Goal: Task Accomplishment & Management: Manage account settings

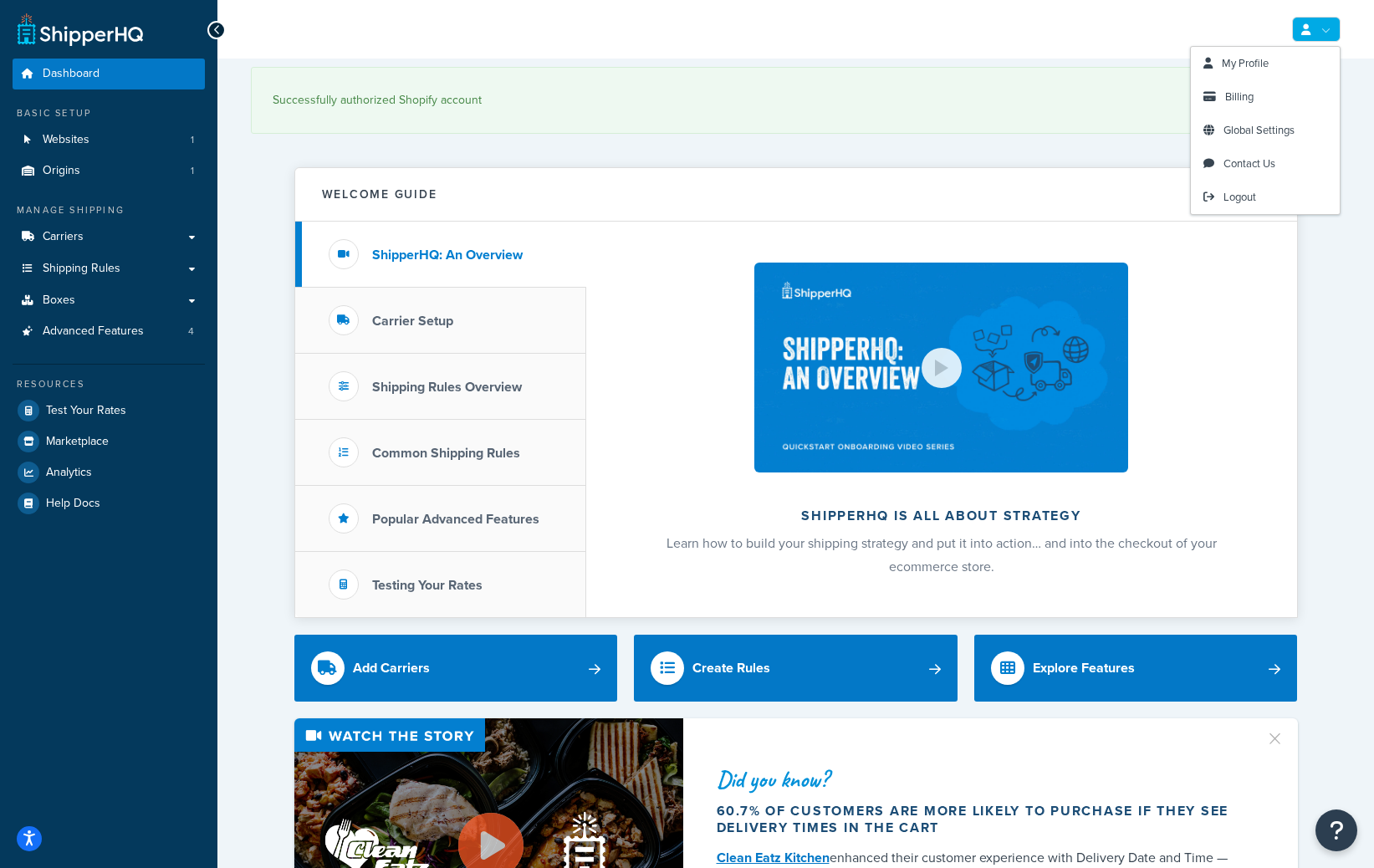
click at [1318, 31] on link at bounding box center [1316, 29] width 48 height 25
click at [1216, 104] on link "Billing" at bounding box center [1265, 97] width 149 height 34
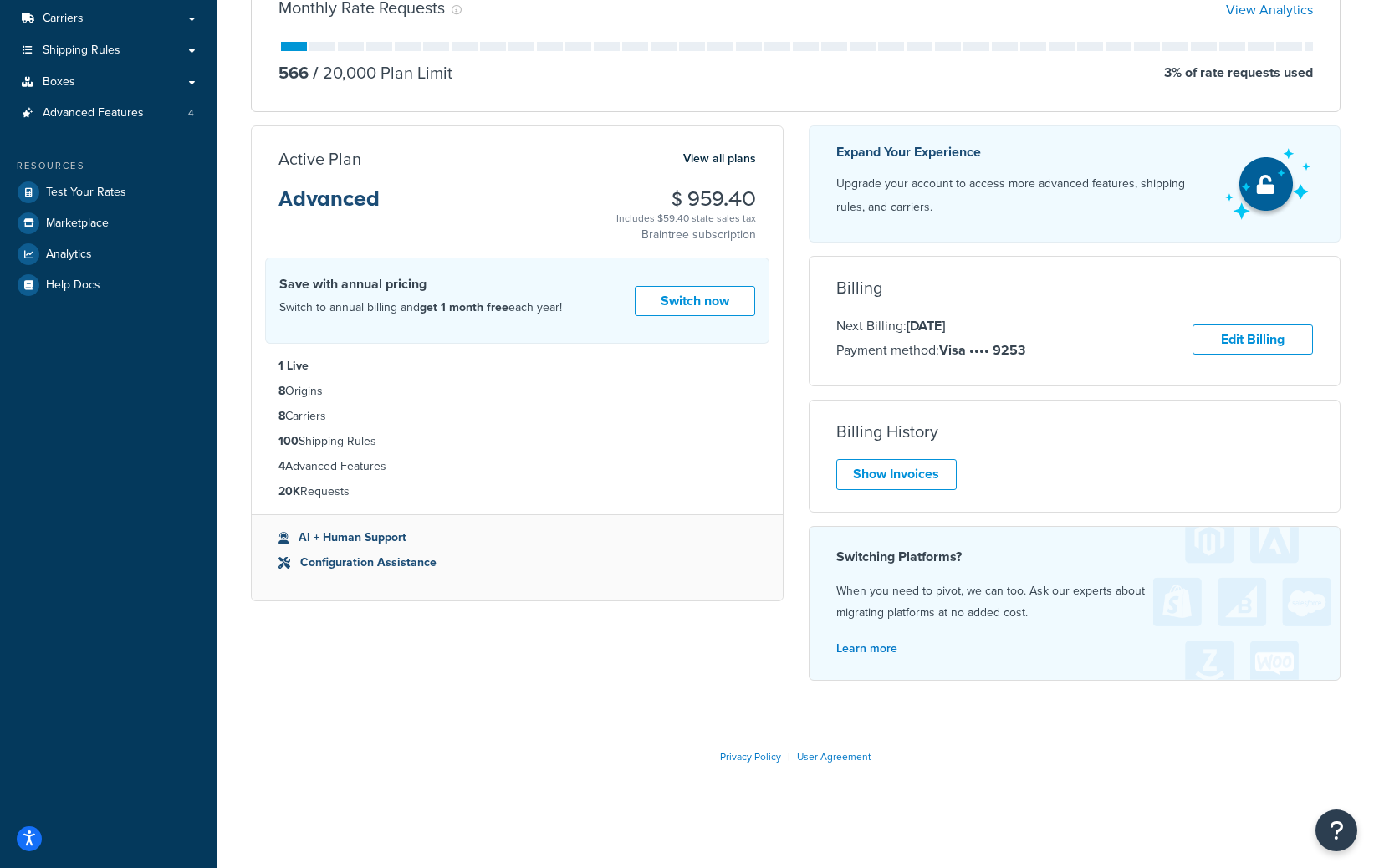
scroll to position [218, 0]
click at [1254, 329] on link "Edit Billing" at bounding box center [1252, 341] width 120 height 31
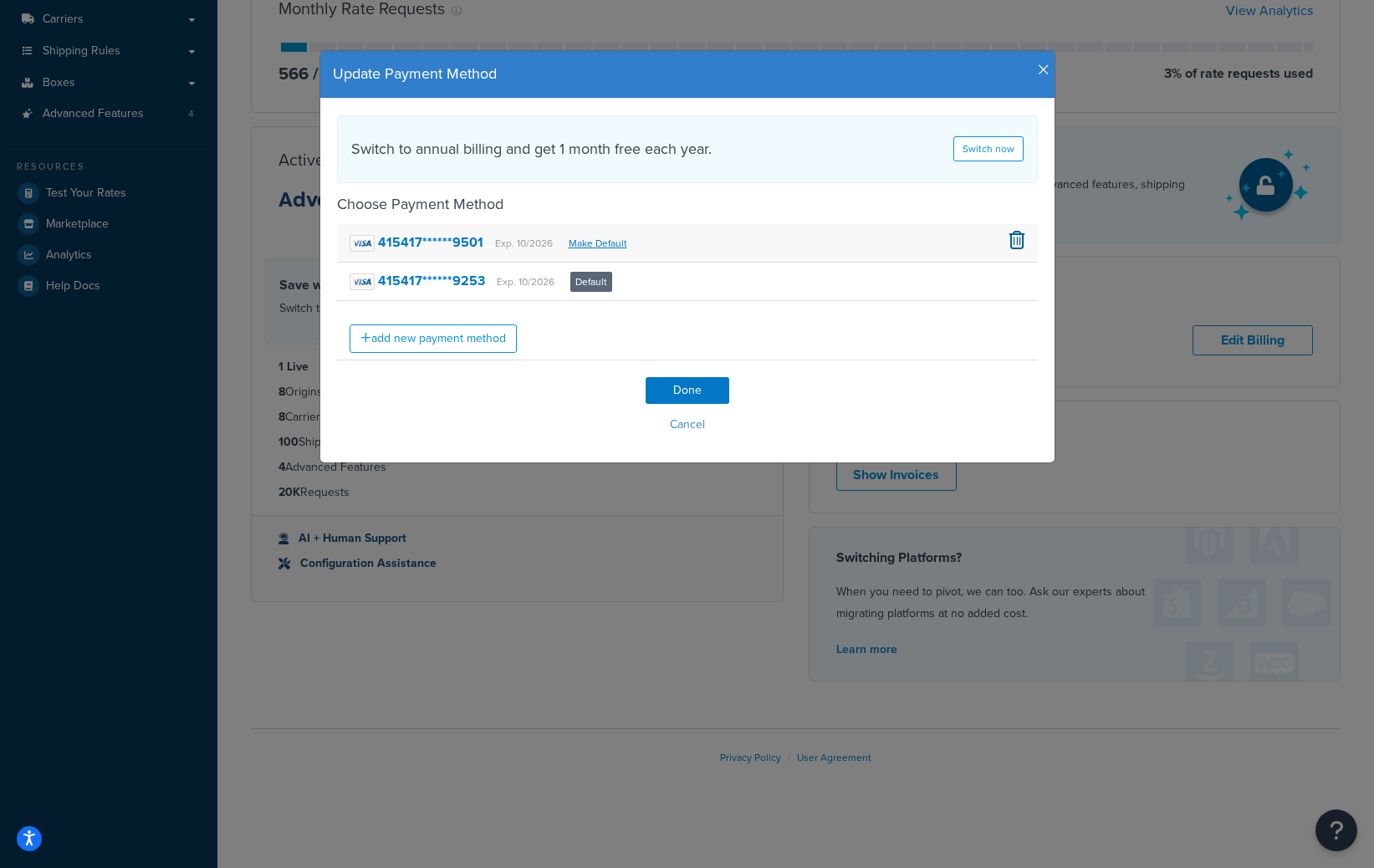
click at [1016, 240] on span at bounding box center [1017, 239] width 16 height 18
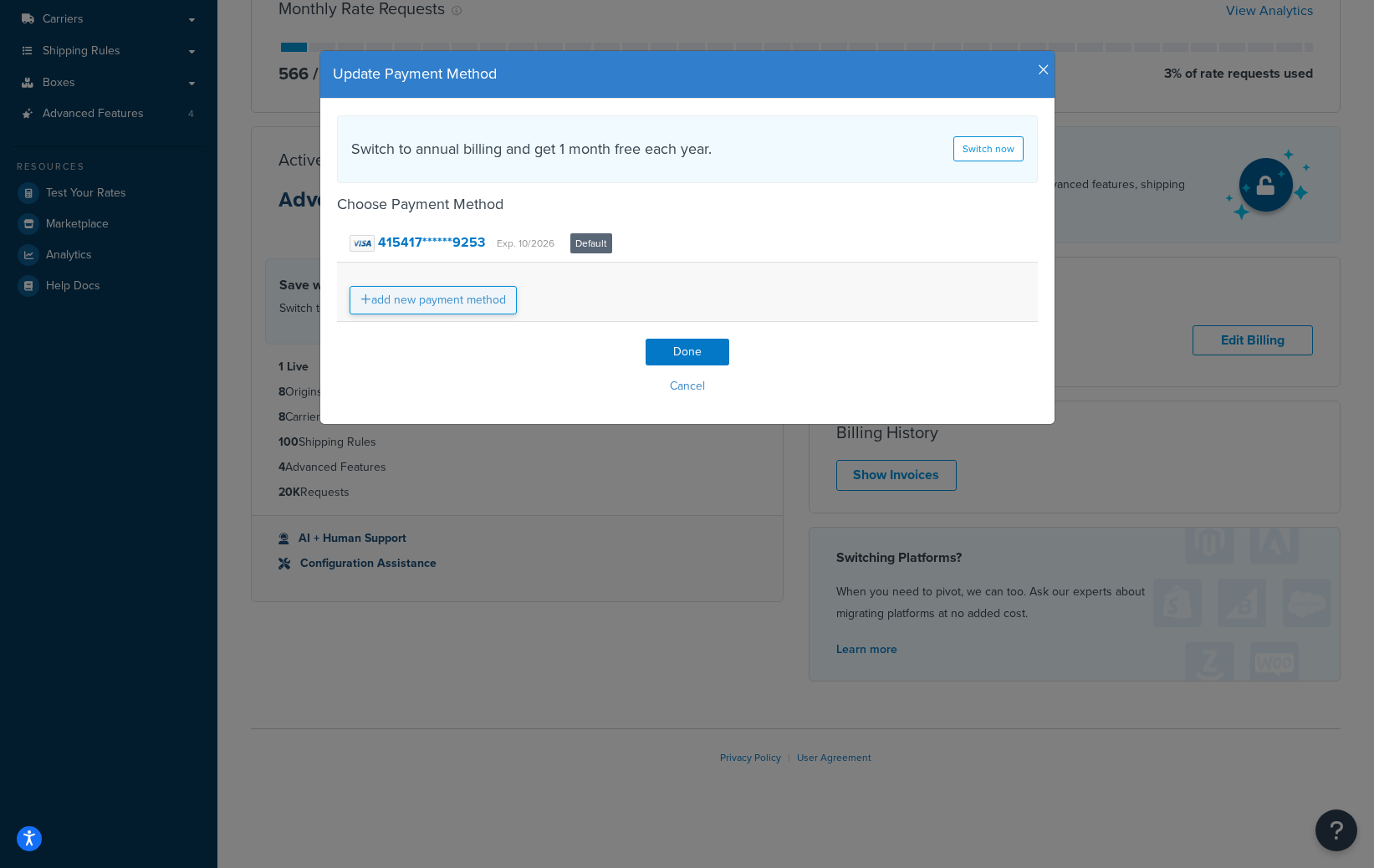
click at [475, 301] on link "add new payment method" at bounding box center [434, 300] width 168 height 29
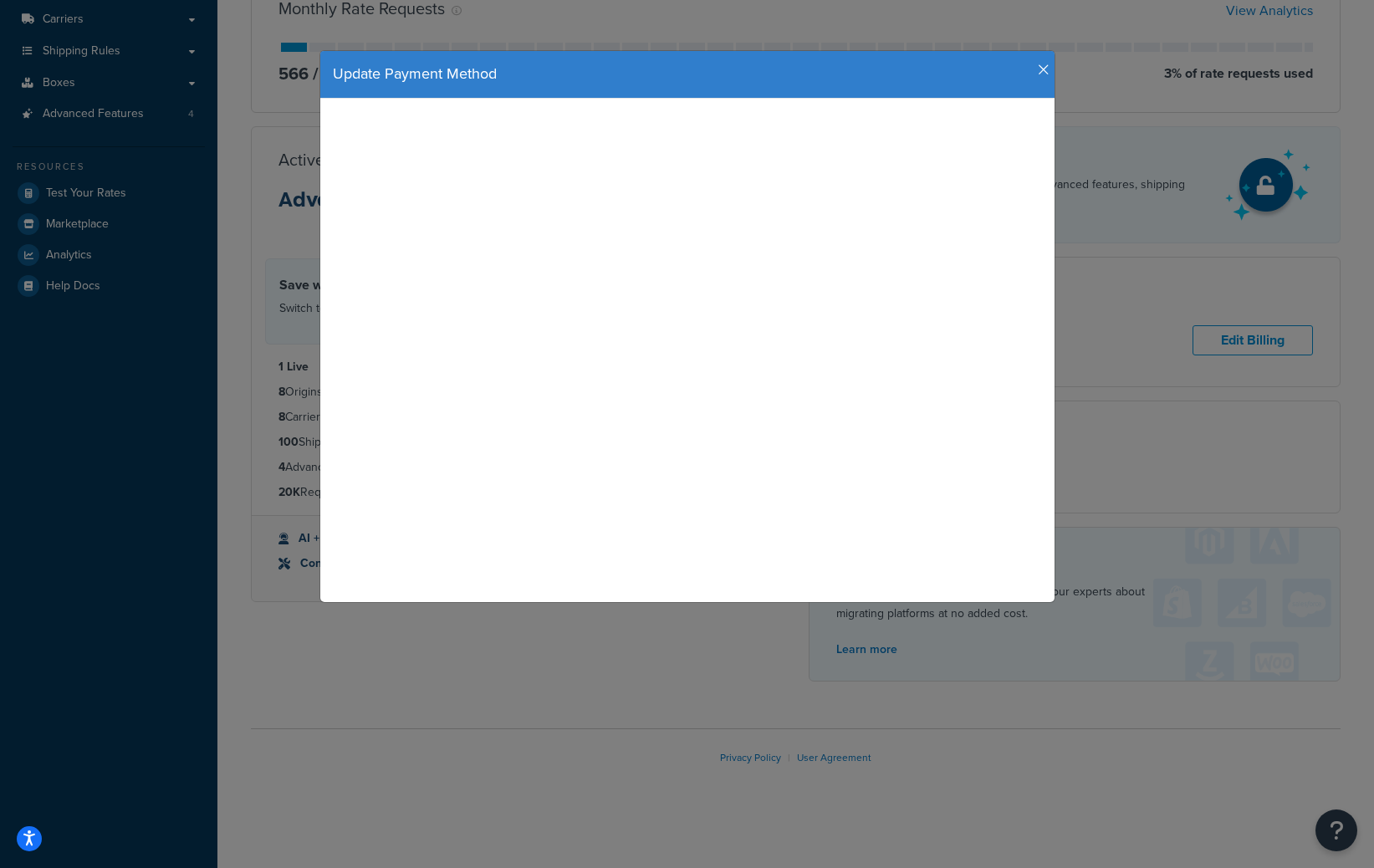
select select "[GEOGRAPHIC_DATA]"
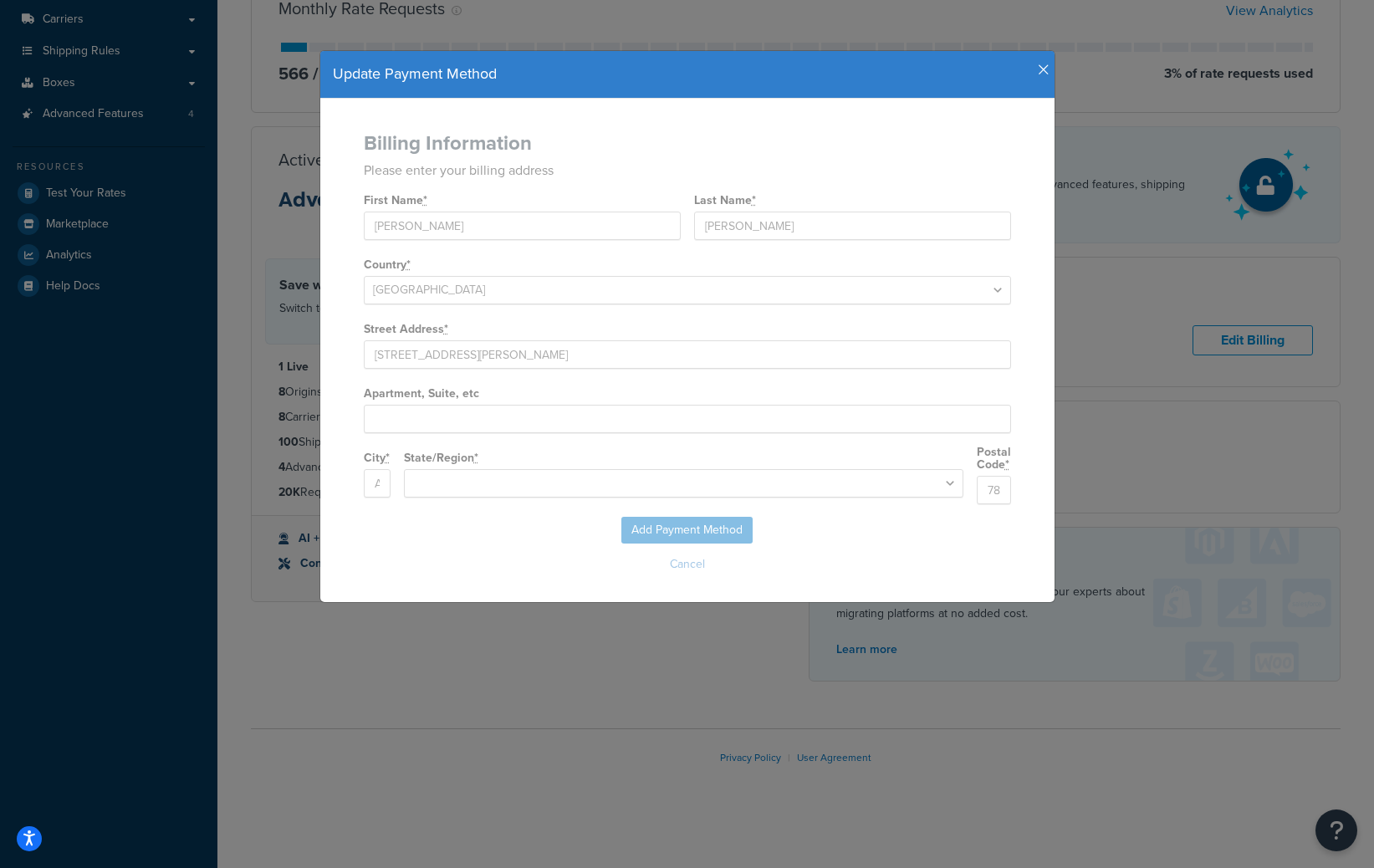
select select
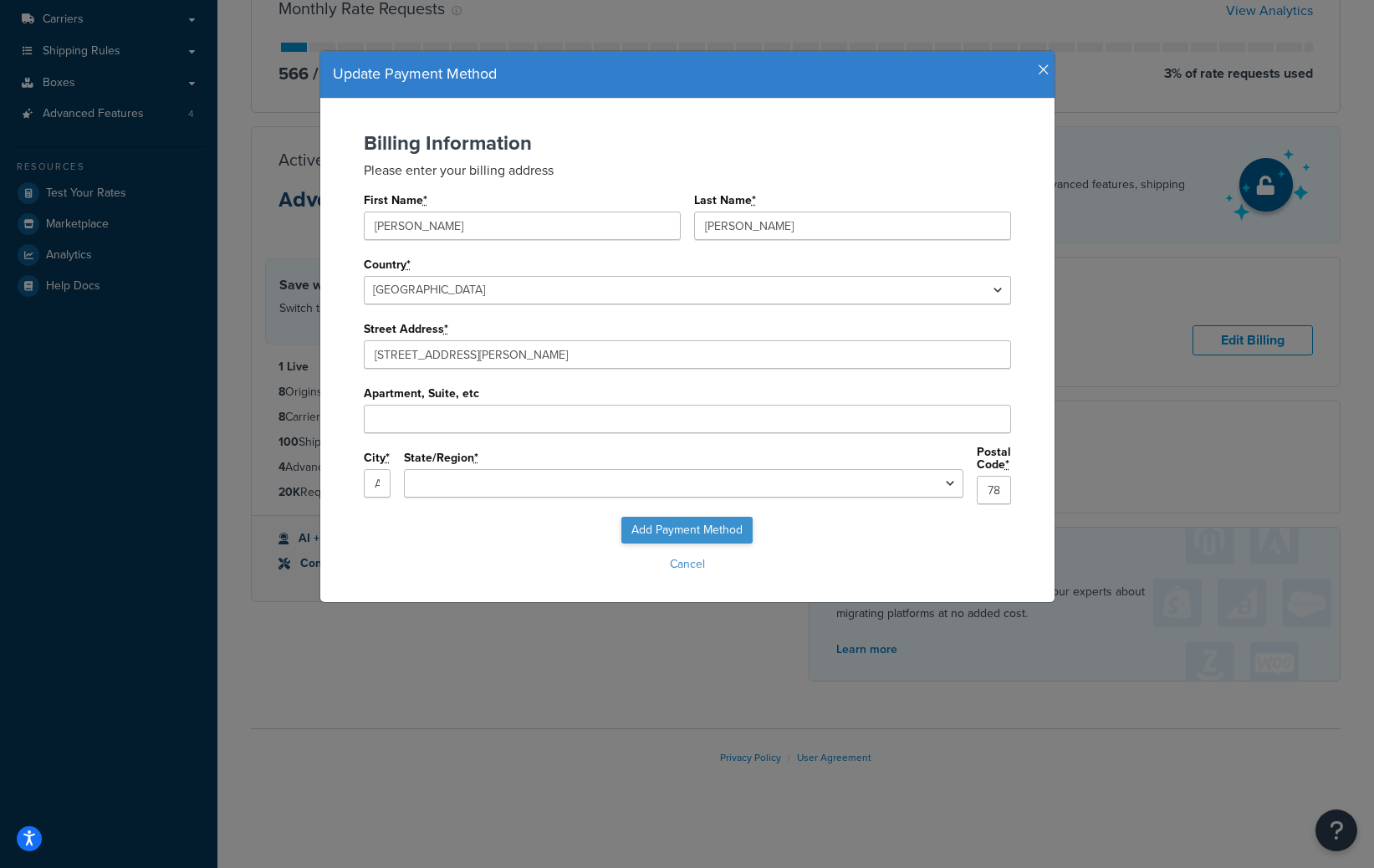
click at [687, 521] on input "Add Payment Method" at bounding box center [687, 529] width 131 height 27
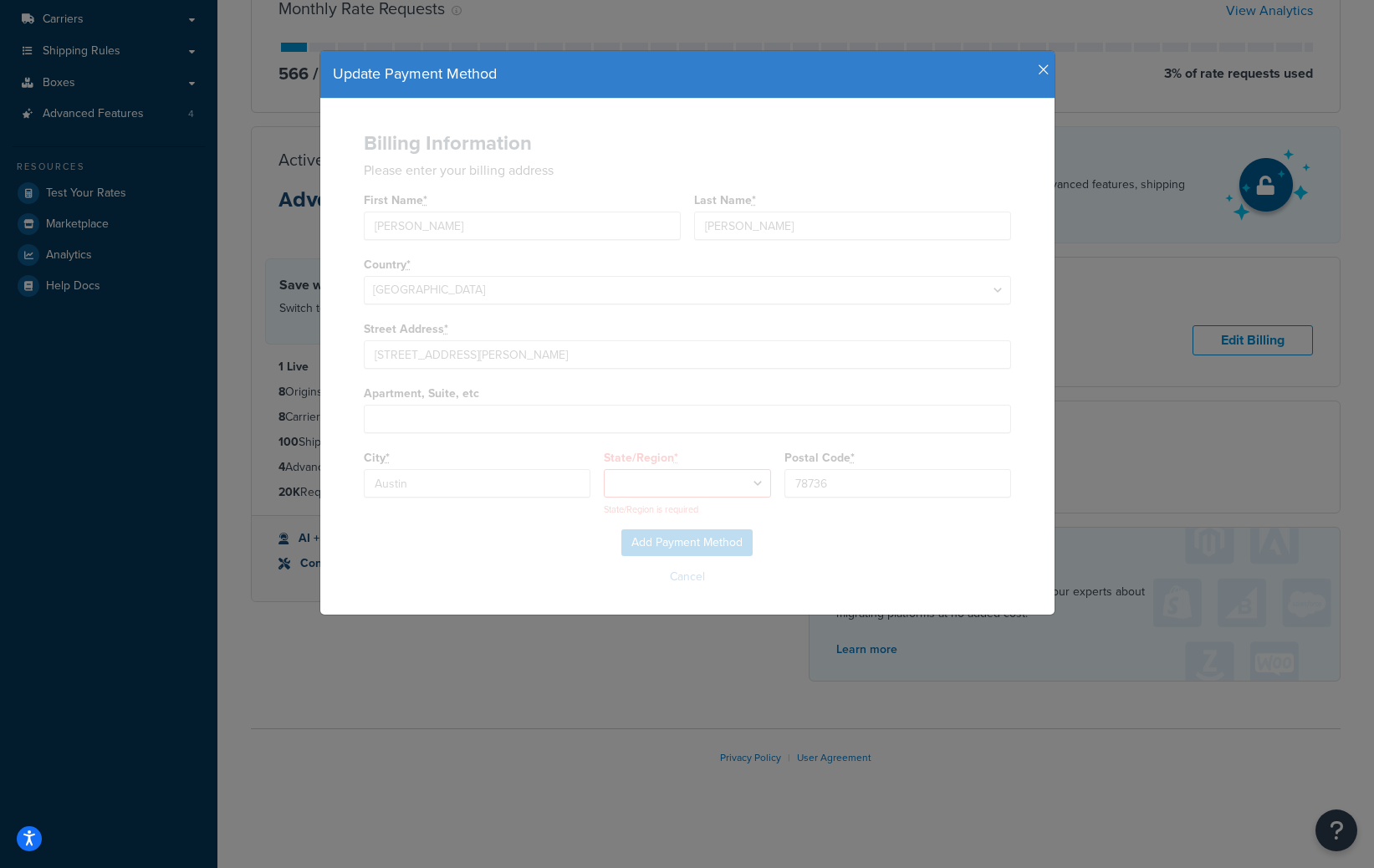
select select "[GEOGRAPHIC_DATA]"
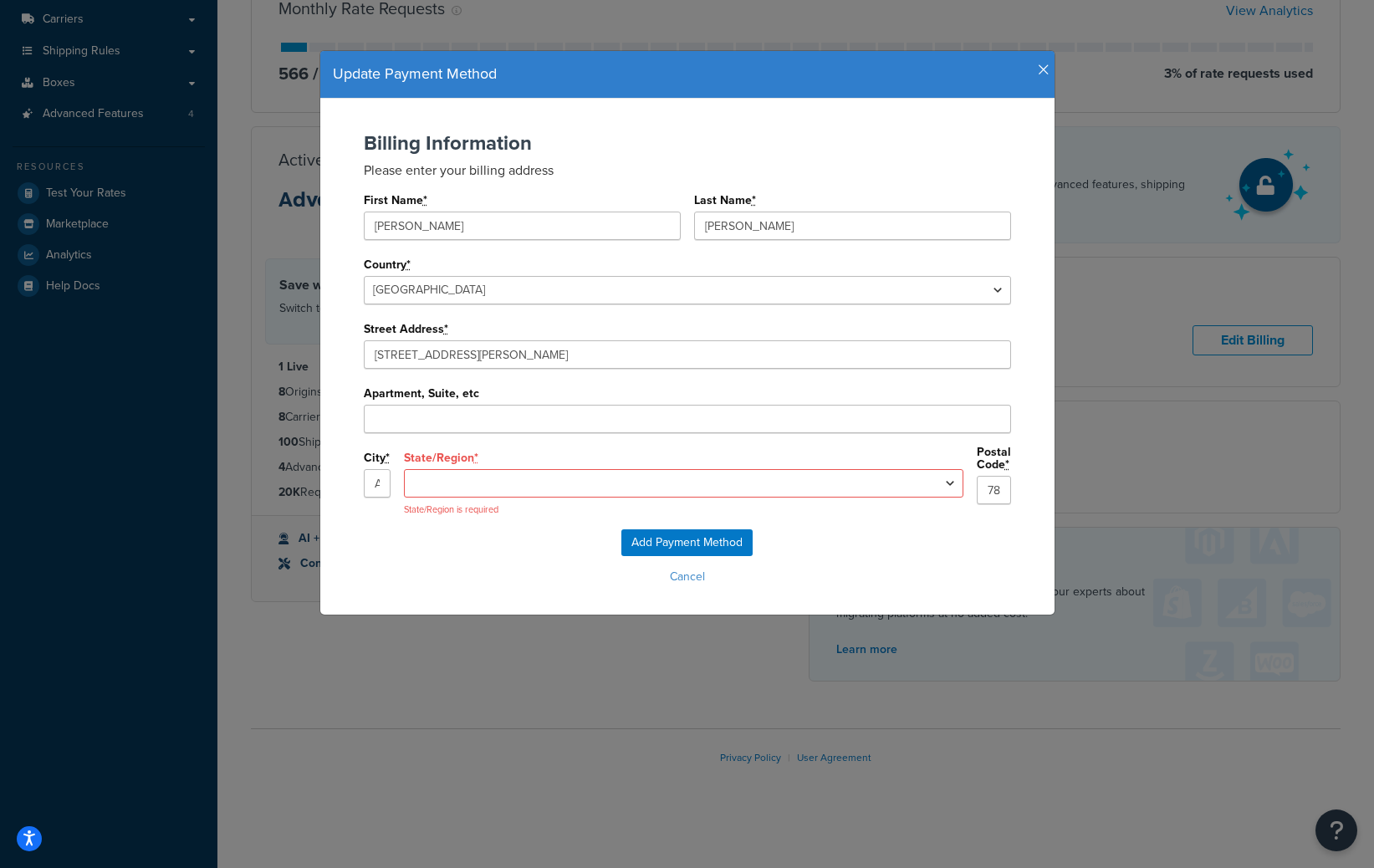
click at [700, 539] on input "Add Payment Method" at bounding box center [687, 542] width 131 height 27
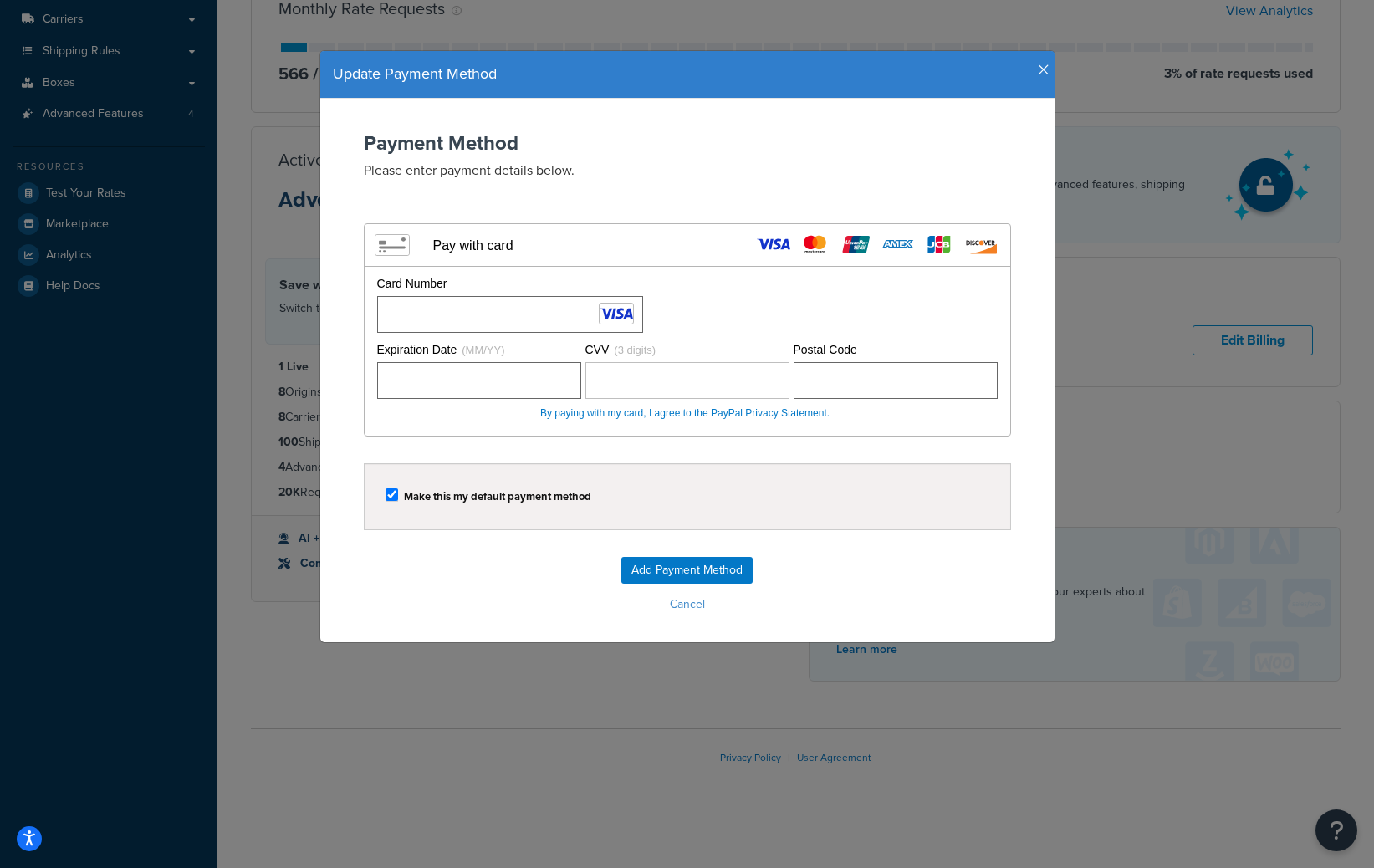
click at [705, 567] on input "Add Payment Method" at bounding box center [687, 570] width 131 height 27
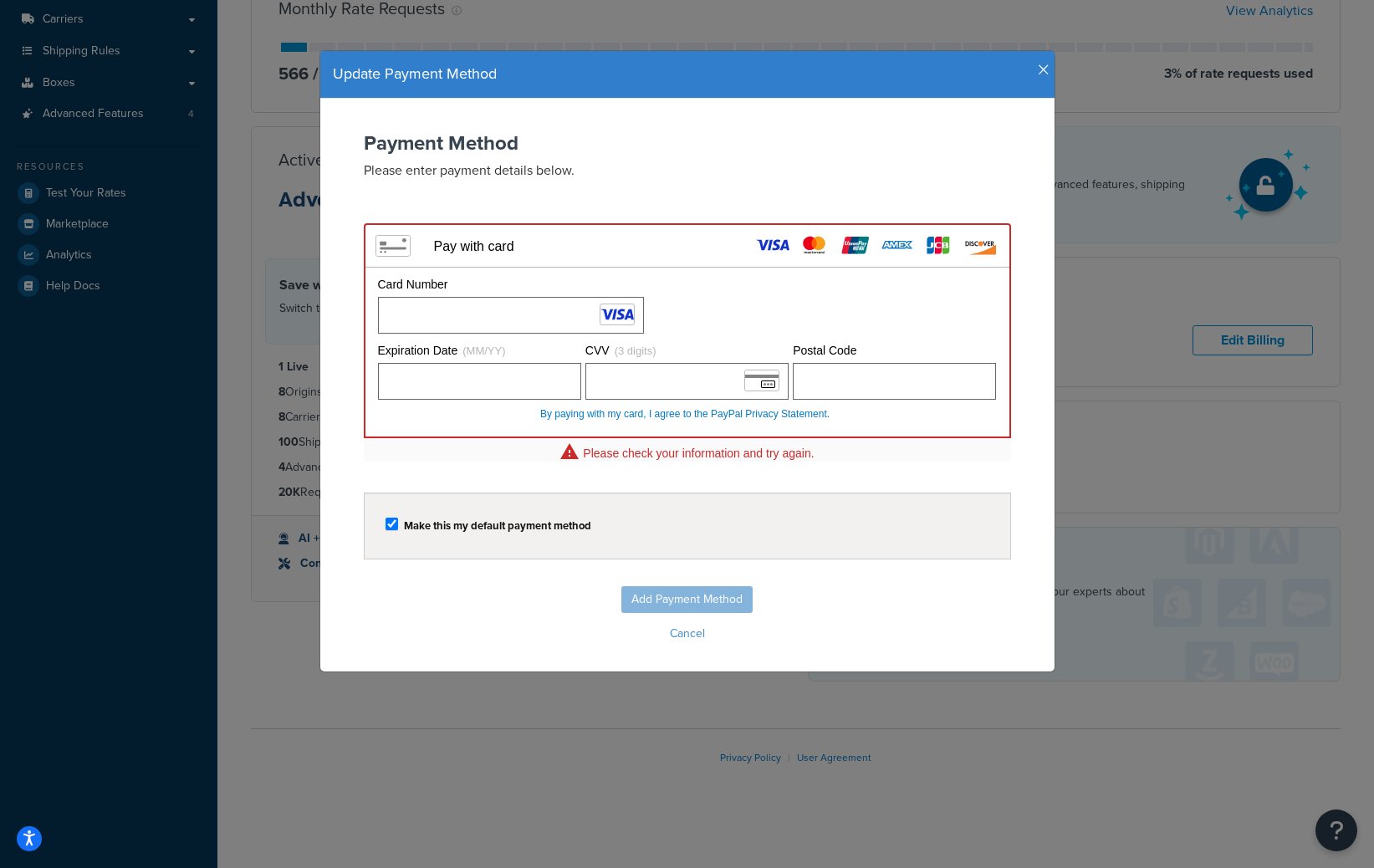
click at [678, 603] on div "Add Payment Method Cancel" at bounding box center [687, 617] width 700 height 60
click at [691, 599] on div "Add Payment Method Cancel" at bounding box center [687, 617] width 700 height 60
click at [747, 396] on div "Expiration Date (MM/YY) CVV (3 digits) Please fill out a CVV. Postal Code" at bounding box center [685, 381] width 623 height 78
click at [893, 464] on form "Payment Method Please enter payment details below. Visa MasterCard Union Pay Am…" at bounding box center [687, 389] width 700 height 514
click at [741, 309] on div "Card Number Please fill out a card number." at bounding box center [685, 305] width 623 height 58
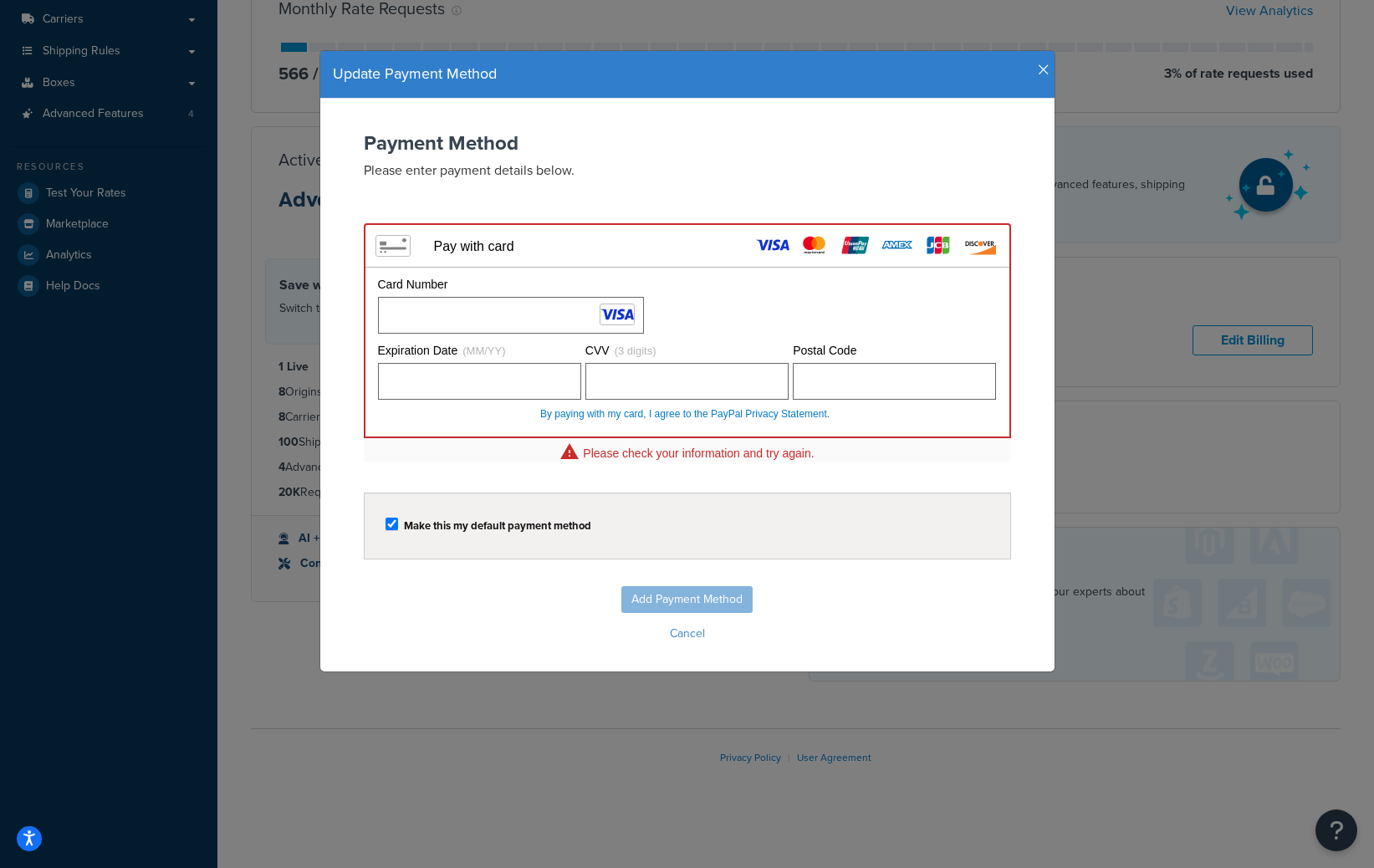
click at [741, 309] on div "Card Number Please fill out a card number." at bounding box center [685, 305] width 623 height 58
drag, startPoint x: 741, startPoint y: 309, endPoint x: 705, endPoint y: 319, distance: 37.4
click at [738, 310] on div "Card Number Please fill out a card number." at bounding box center [685, 305] width 623 height 58
click at [756, 485] on form "Payment Method Please enter payment details below. Visa MasterCard Union Pay Am…" at bounding box center [687, 389] width 700 height 514
click at [702, 586] on div "Add Payment Method Cancel" at bounding box center [687, 617] width 700 height 60
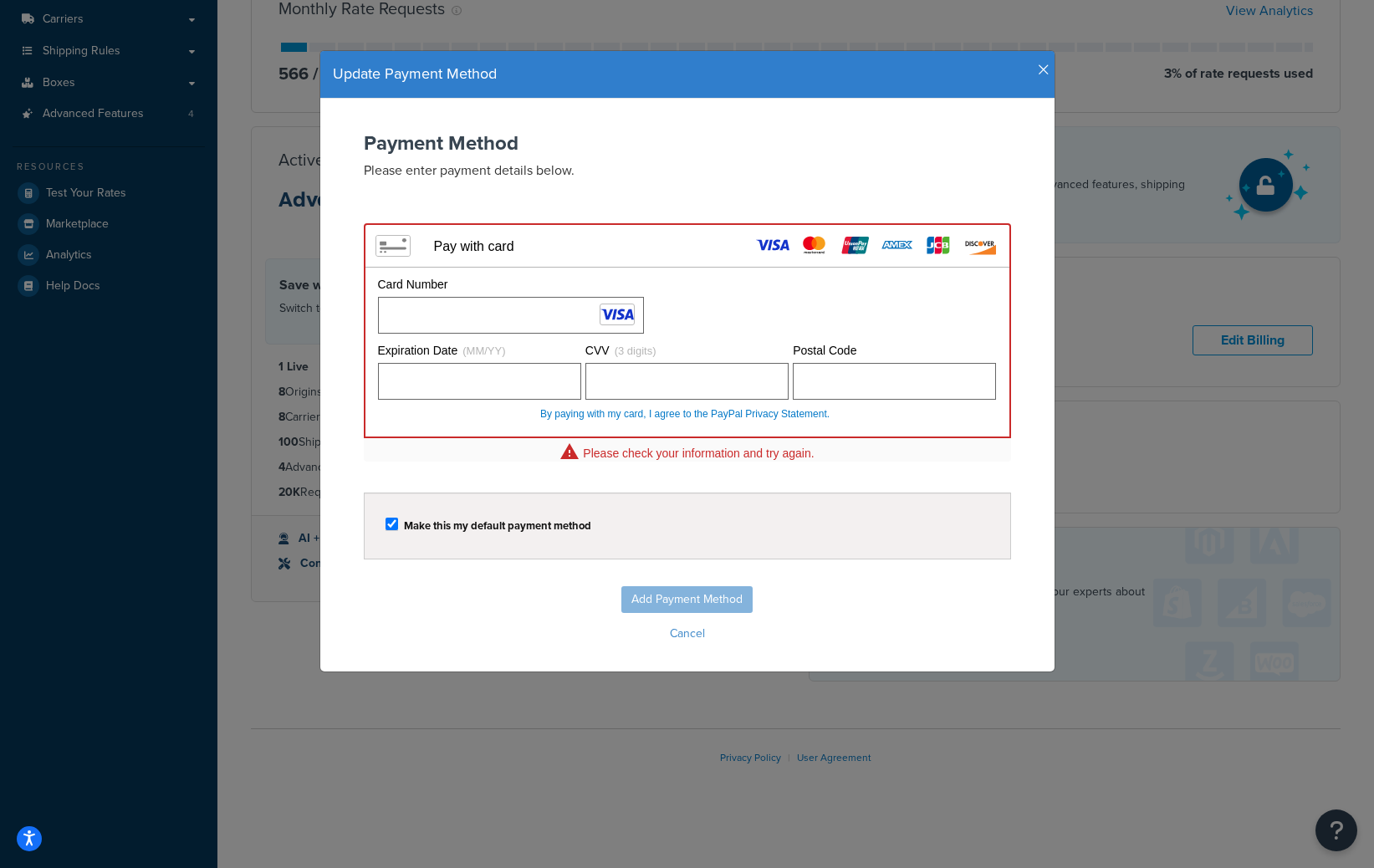
click at [702, 586] on div "Add Payment Method Cancel" at bounding box center [687, 617] width 700 height 60
drag, startPoint x: 702, startPoint y: 585, endPoint x: 702, endPoint y: 561, distance: 24.0
click at [701, 586] on div "Add Payment Method Cancel" at bounding box center [687, 617] width 700 height 60
drag, startPoint x: 764, startPoint y: 584, endPoint x: 704, endPoint y: 588, distance: 60.1
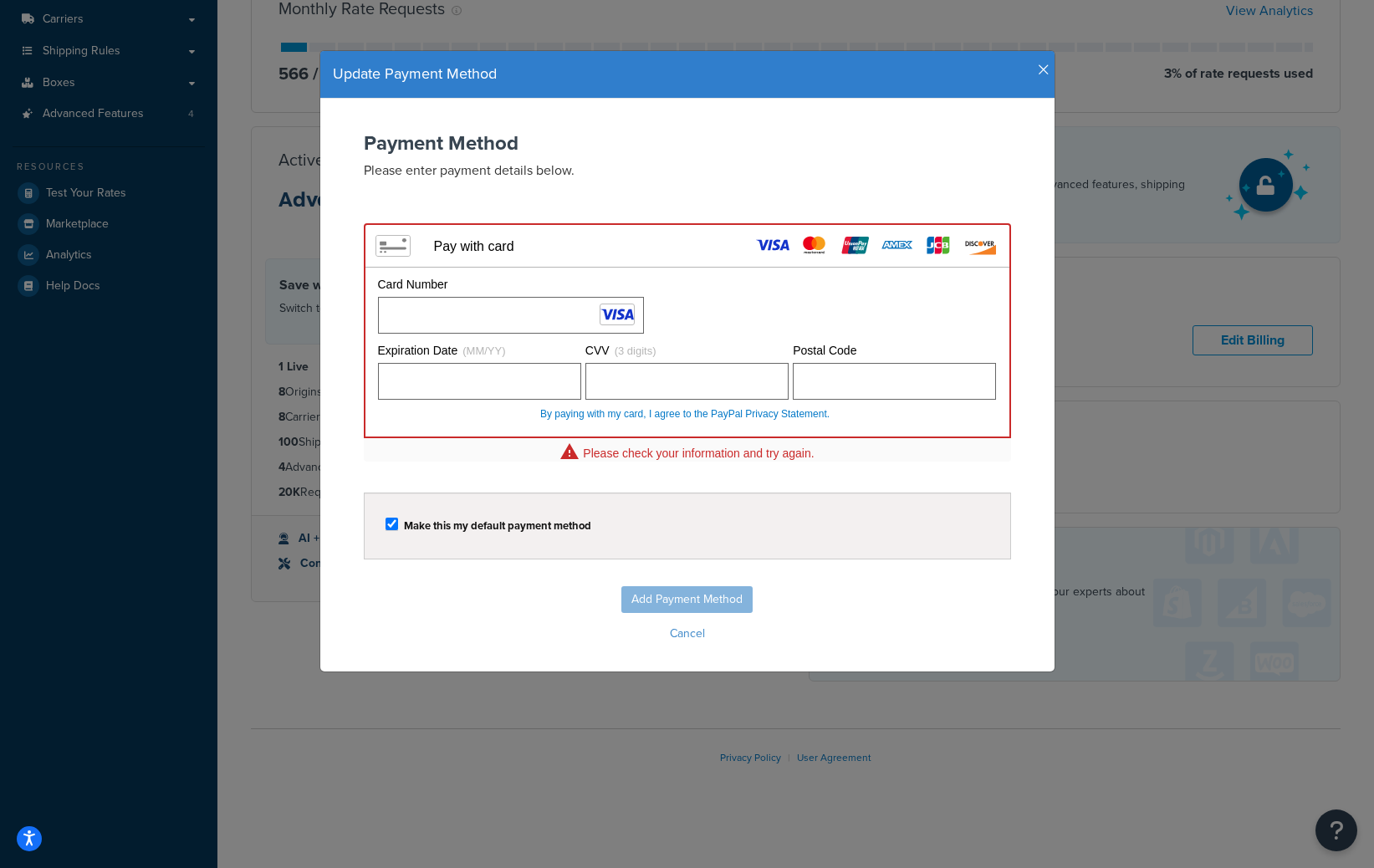
click at [763, 586] on div "Add Payment Method Cancel" at bounding box center [687, 617] width 700 height 60
click at [687, 589] on div "Add Payment Method Cancel" at bounding box center [687, 617] width 700 height 60
drag, startPoint x: 687, startPoint y: 589, endPoint x: 690, endPoint y: 515, distance: 74.1
click at [691, 576] on form "Payment Method Please enter payment details below. Visa MasterCard Union Pay Am…" at bounding box center [687, 389] width 700 height 514
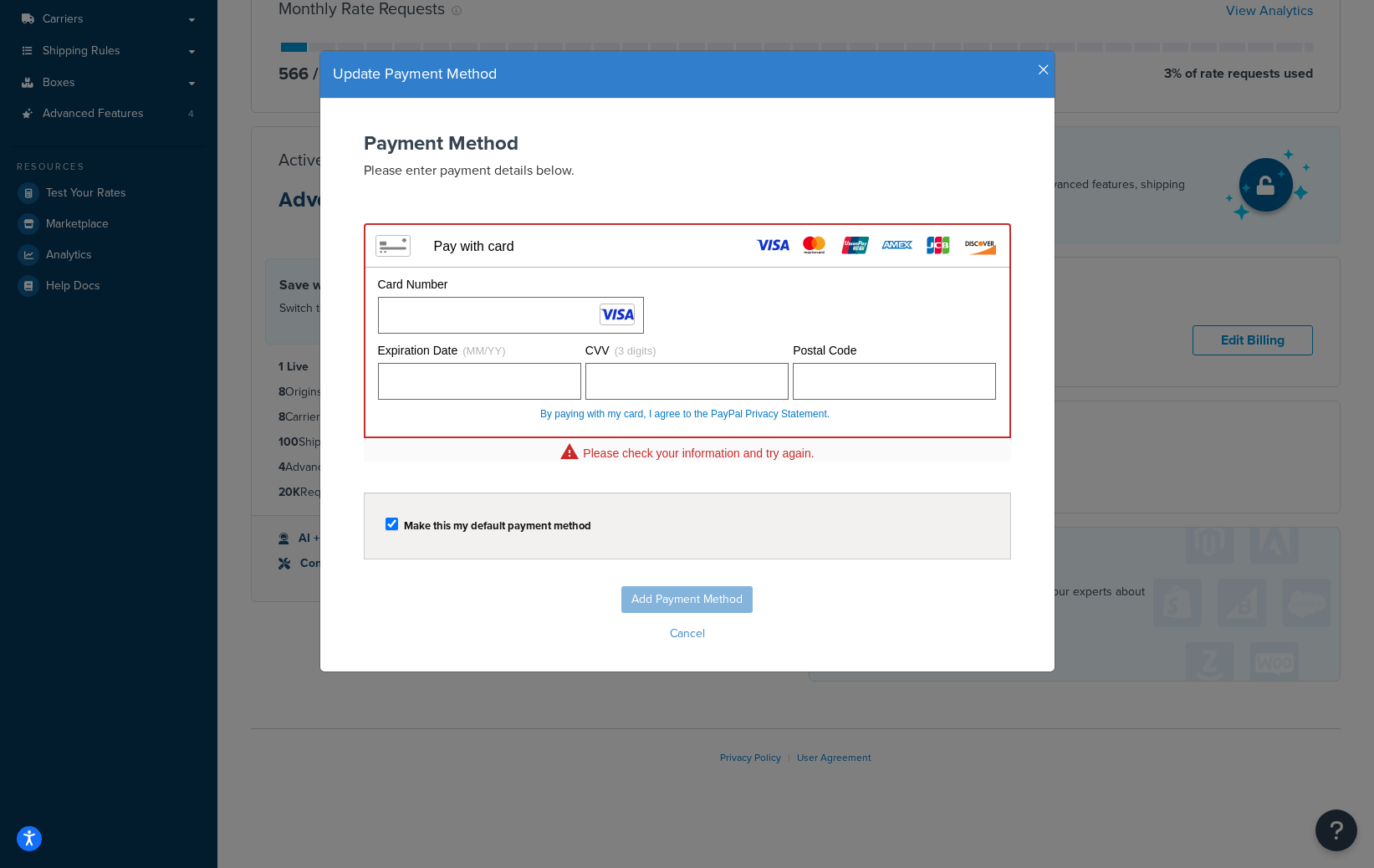
click at [683, 453] on div "Please check your information and try again." at bounding box center [698, 453] width 231 height 14
drag, startPoint x: 684, startPoint y: 456, endPoint x: 678, endPoint y: 508, distance: 52.3
click at [683, 459] on div "Please check your information and try again." at bounding box center [687, 453] width 647 height 24
drag, startPoint x: 793, startPoint y: 377, endPoint x: 778, endPoint y: 413, distance: 39.0
click at [793, 377] on div at bounding box center [894, 381] width 203 height 37
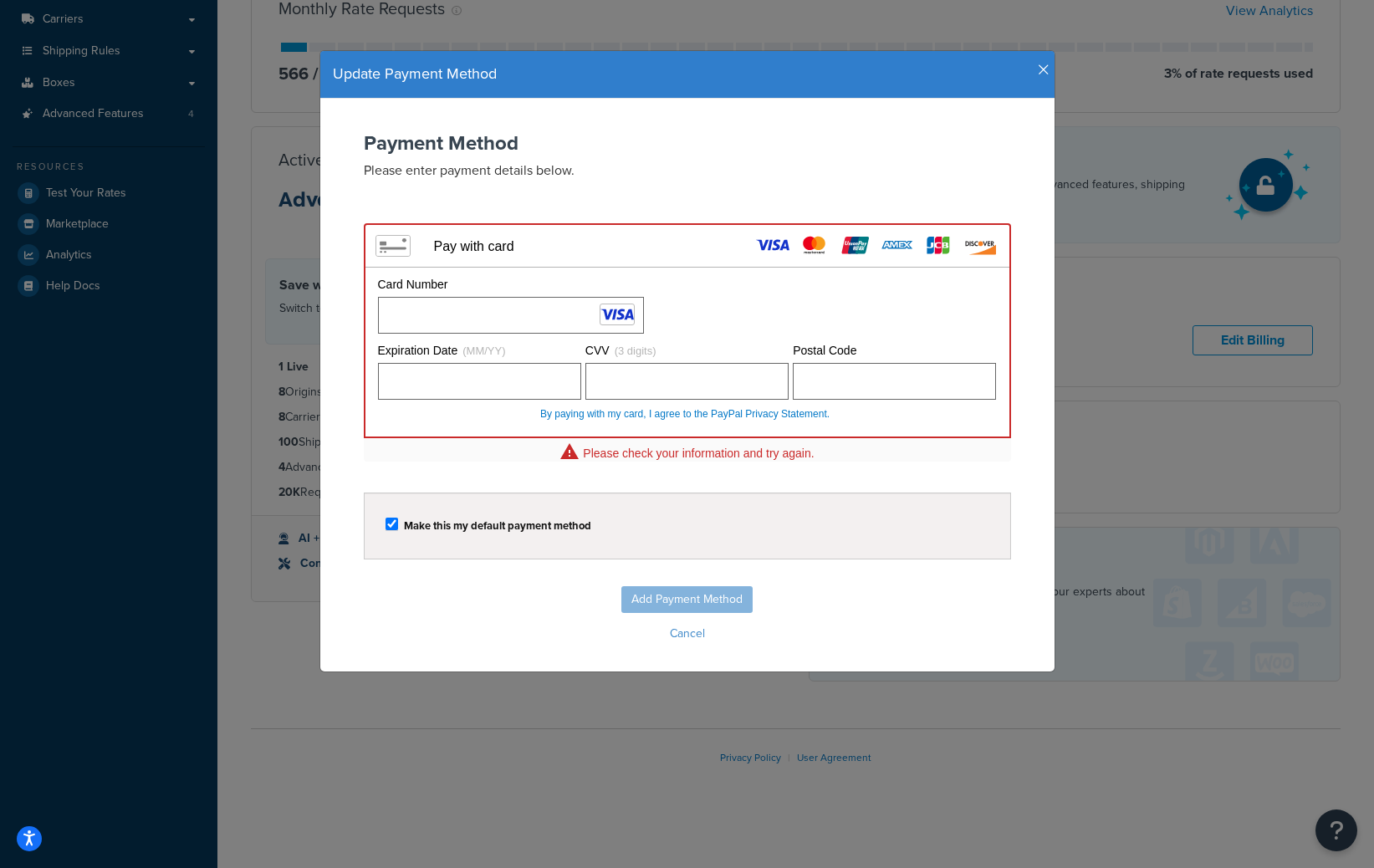
drag, startPoint x: 466, startPoint y: 534, endPoint x: 459, endPoint y: 524, distance: 12.2
click at [466, 533] on div "Make this my default payment method" at bounding box center [687, 525] width 647 height 67
drag, startPoint x: 403, startPoint y: 514, endPoint x: 395, endPoint y: 518, distance: 8.9
click at [400, 515] on div "Make this my default payment method" at bounding box center [687, 525] width 604 height 23
click at [391, 519] on input "checkbox" at bounding box center [391, 523] width 13 height 13
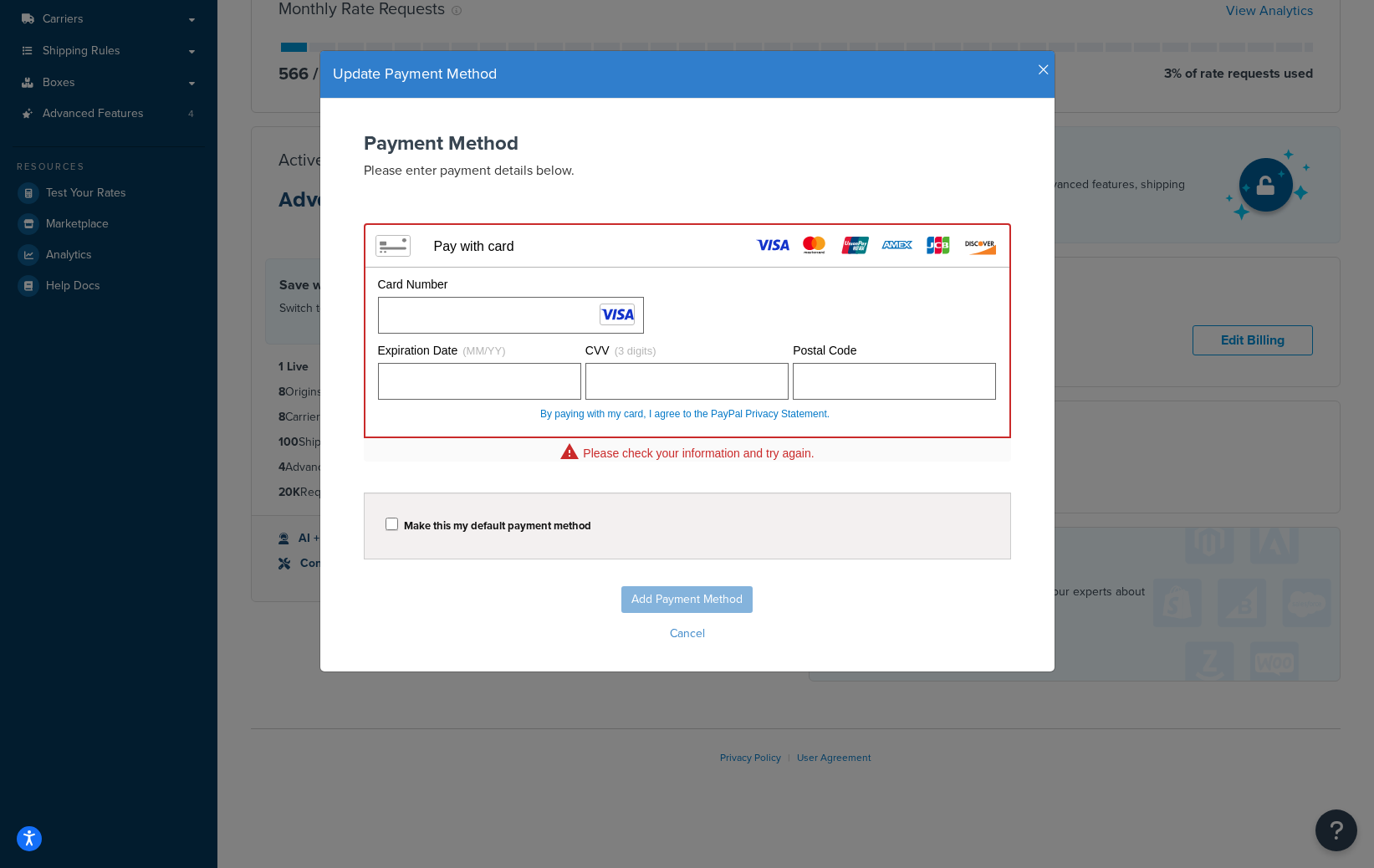
click at [395, 517] on input "checkbox" at bounding box center [391, 523] width 13 height 13
checkbox input "true"
click at [700, 447] on div "Please check your information and try again." at bounding box center [698, 453] width 231 height 14
drag, startPoint x: 700, startPoint y: 447, endPoint x: 710, endPoint y: 404, distance: 44.1
click at [700, 441] on div "Please check your information and try again." at bounding box center [687, 453] width 647 height 24
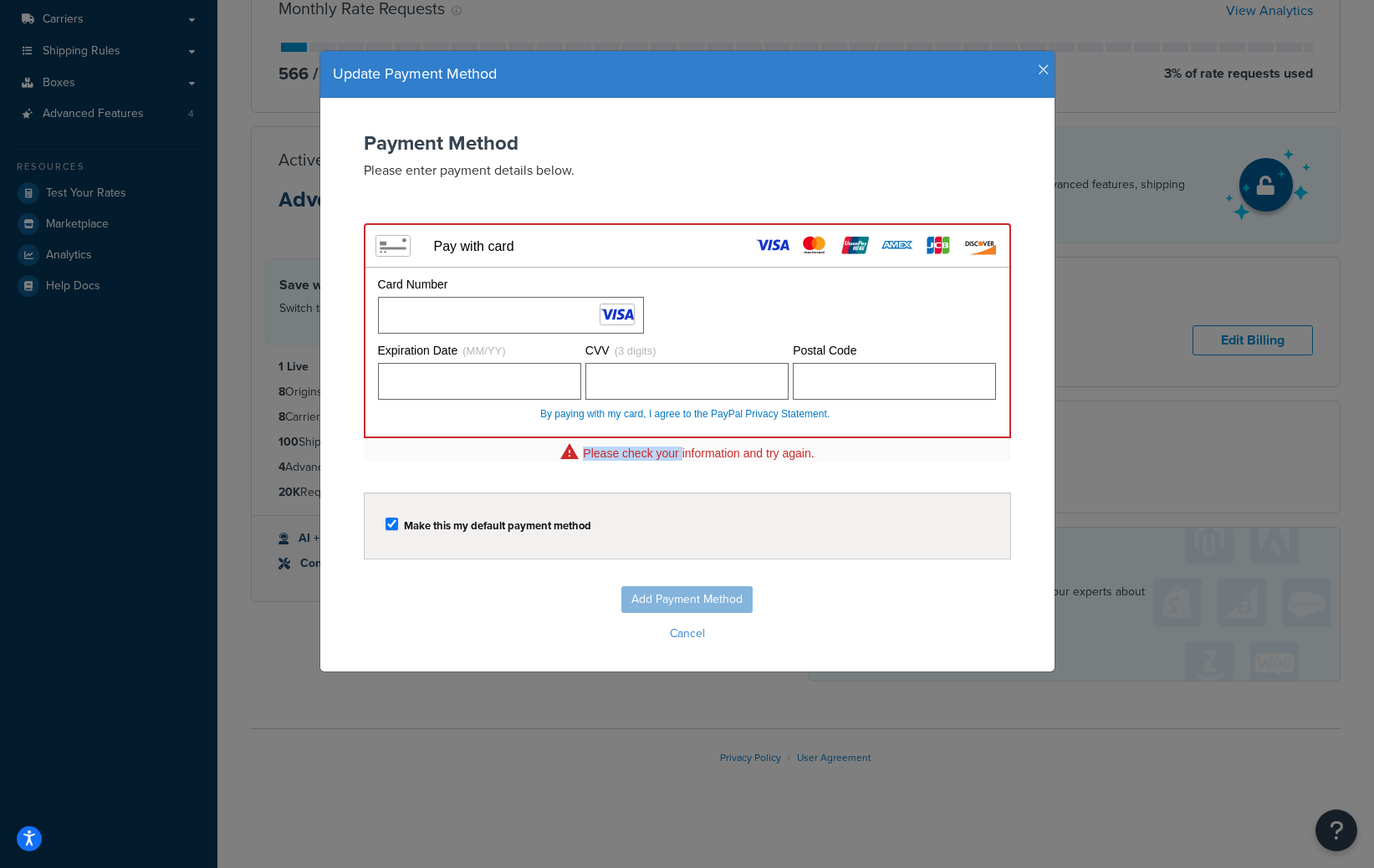
click at [1045, 72] on icon "button" at bounding box center [1044, 70] width 12 height 15
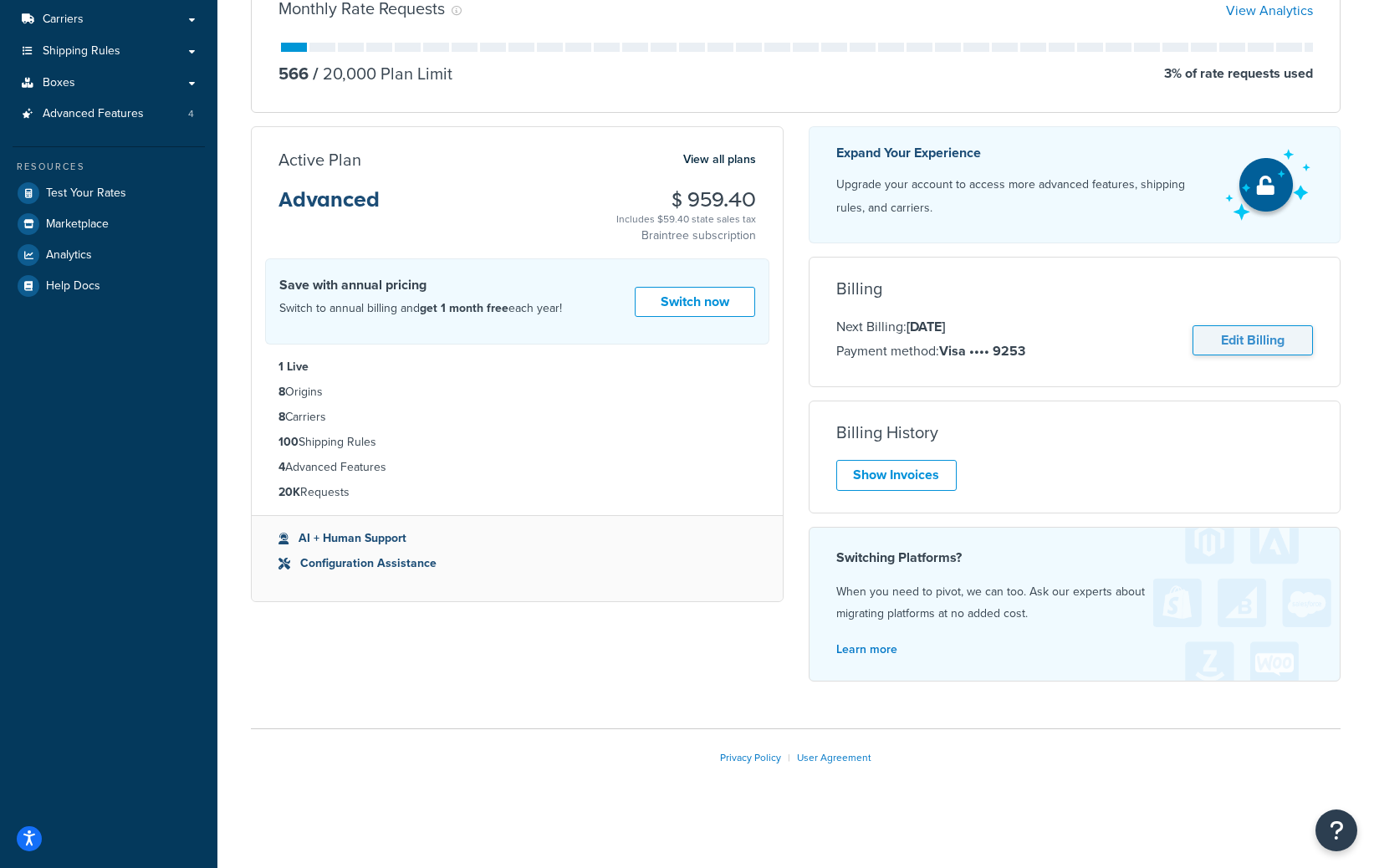
click at [1249, 343] on link "Edit Billing" at bounding box center [1252, 341] width 120 height 31
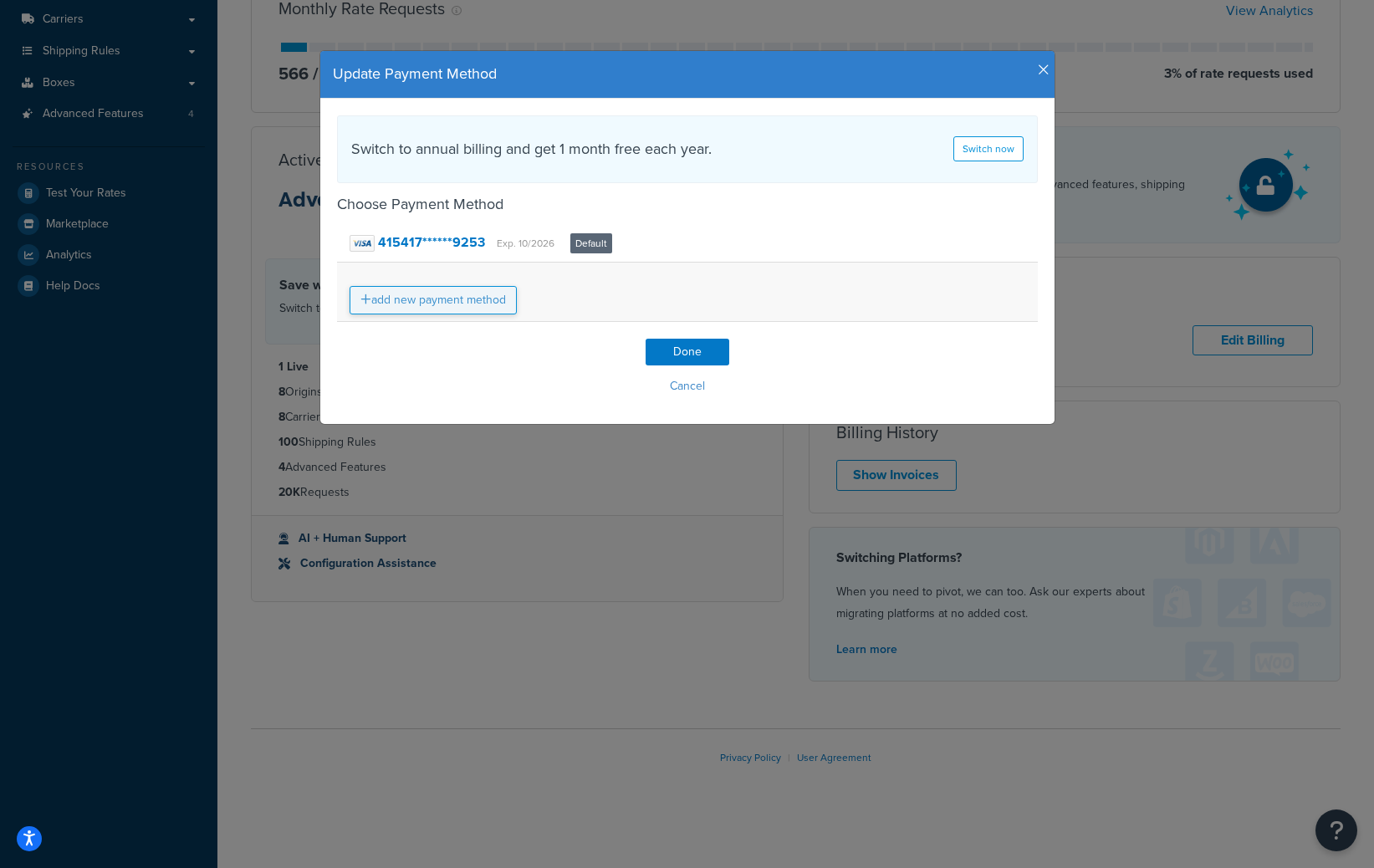
click at [465, 300] on link "add new payment method" at bounding box center [434, 300] width 168 height 29
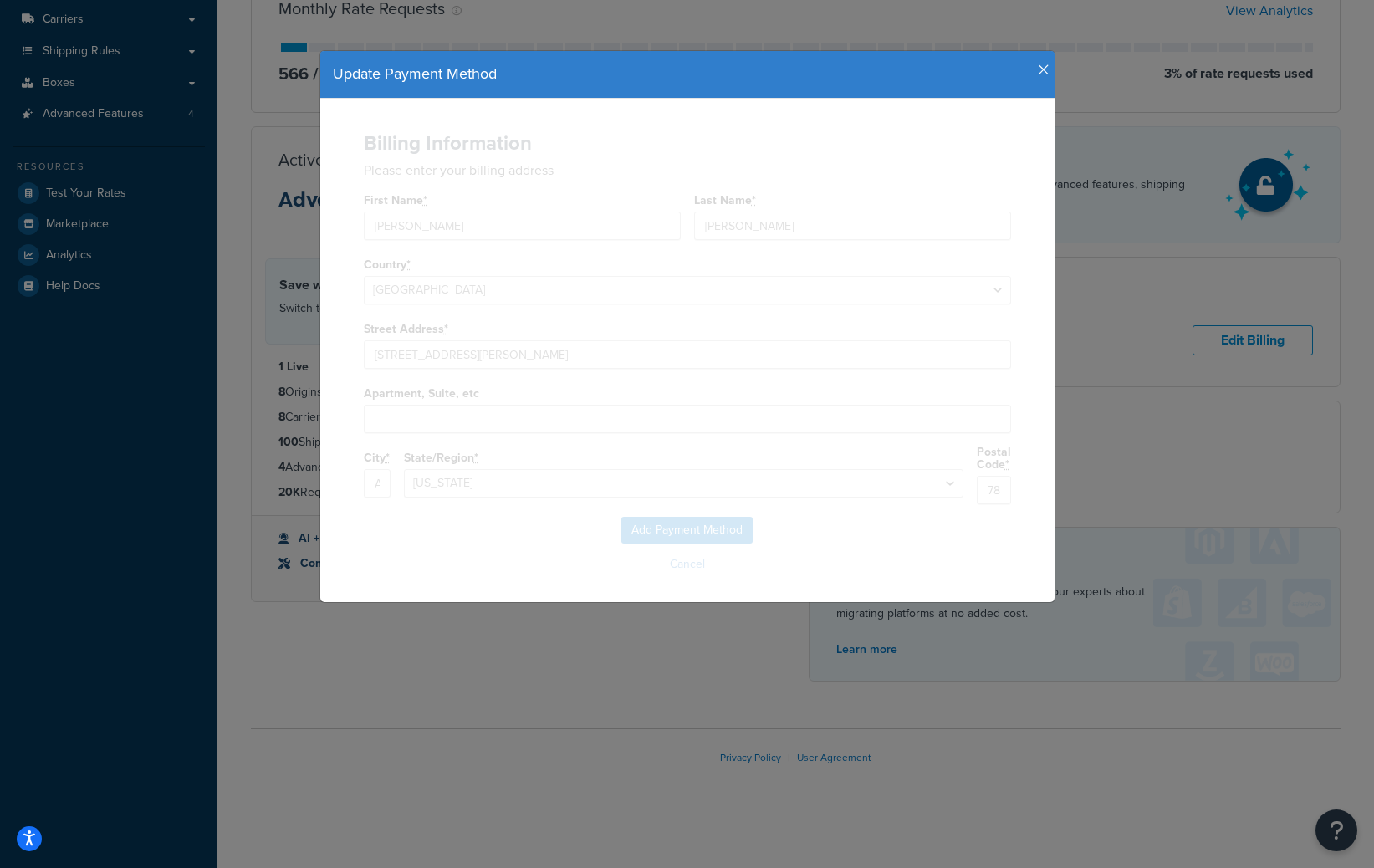
select select "[GEOGRAPHIC_DATA]"
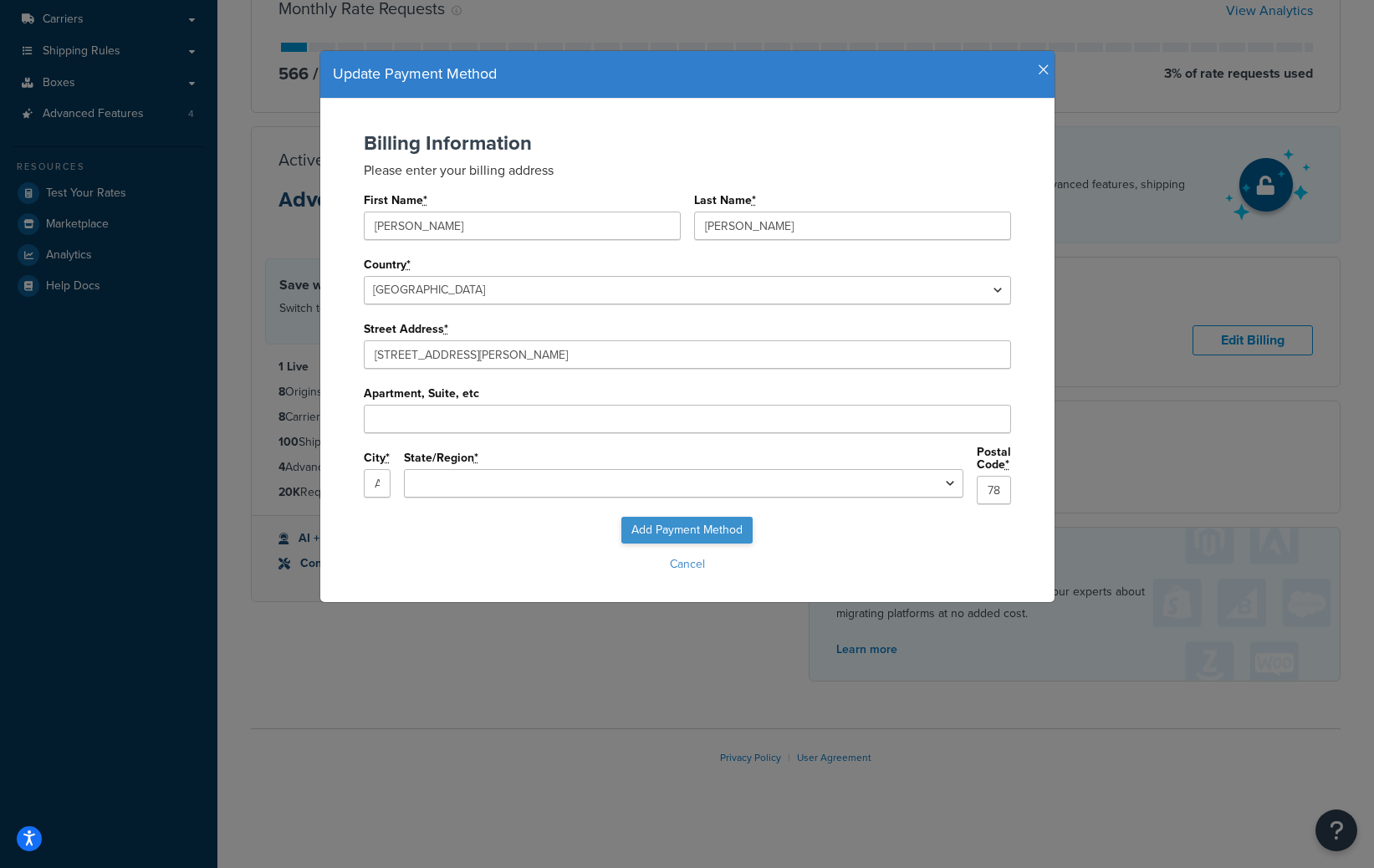
click at [705, 520] on input "Add Payment Method" at bounding box center [687, 529] width 131 height 27
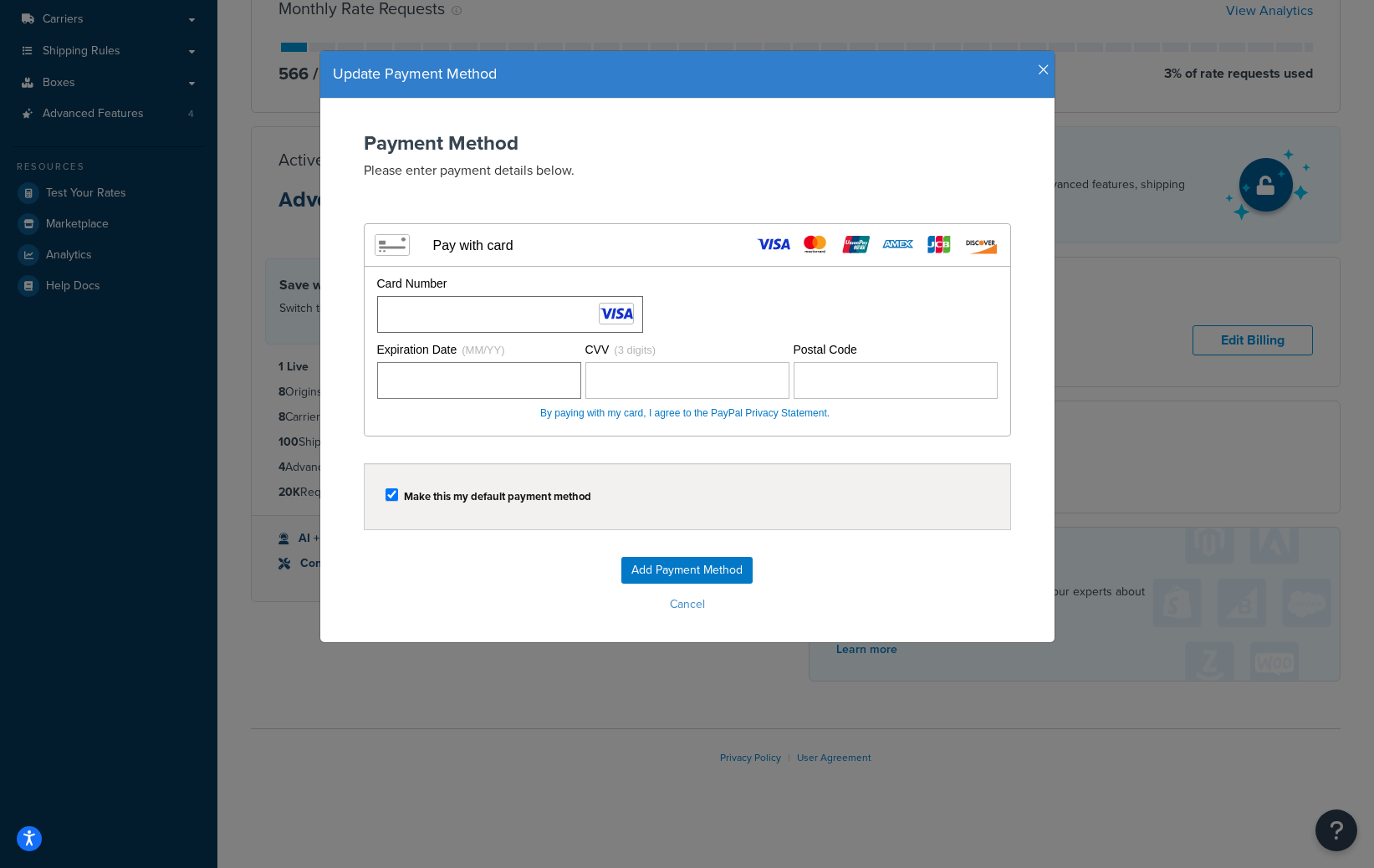
drag, startPoint x: 721, startPoint y: 303, endPoint x: 580, endPoint y: 361, distance: 152.5
click at [719, 303] on div "Card Number" at bounding box center [685, 304] width 624 height 58
click at [691, 567] on input "Add Payment Method" at bounding box center [687, 570] width 131 height 27
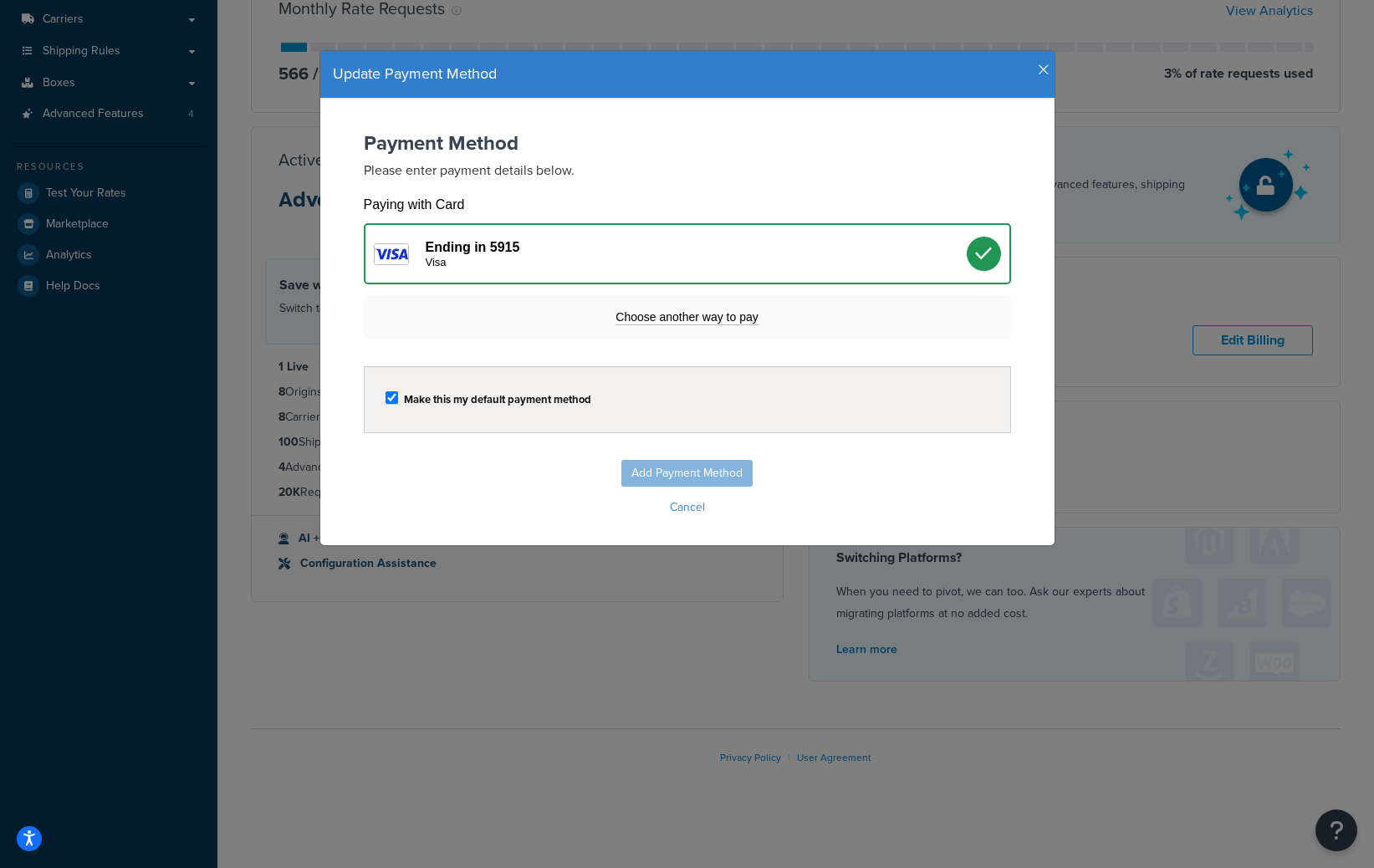
click at [1044, 67] on icon "button" at bounding box center [1044, 70] width 12 height 15
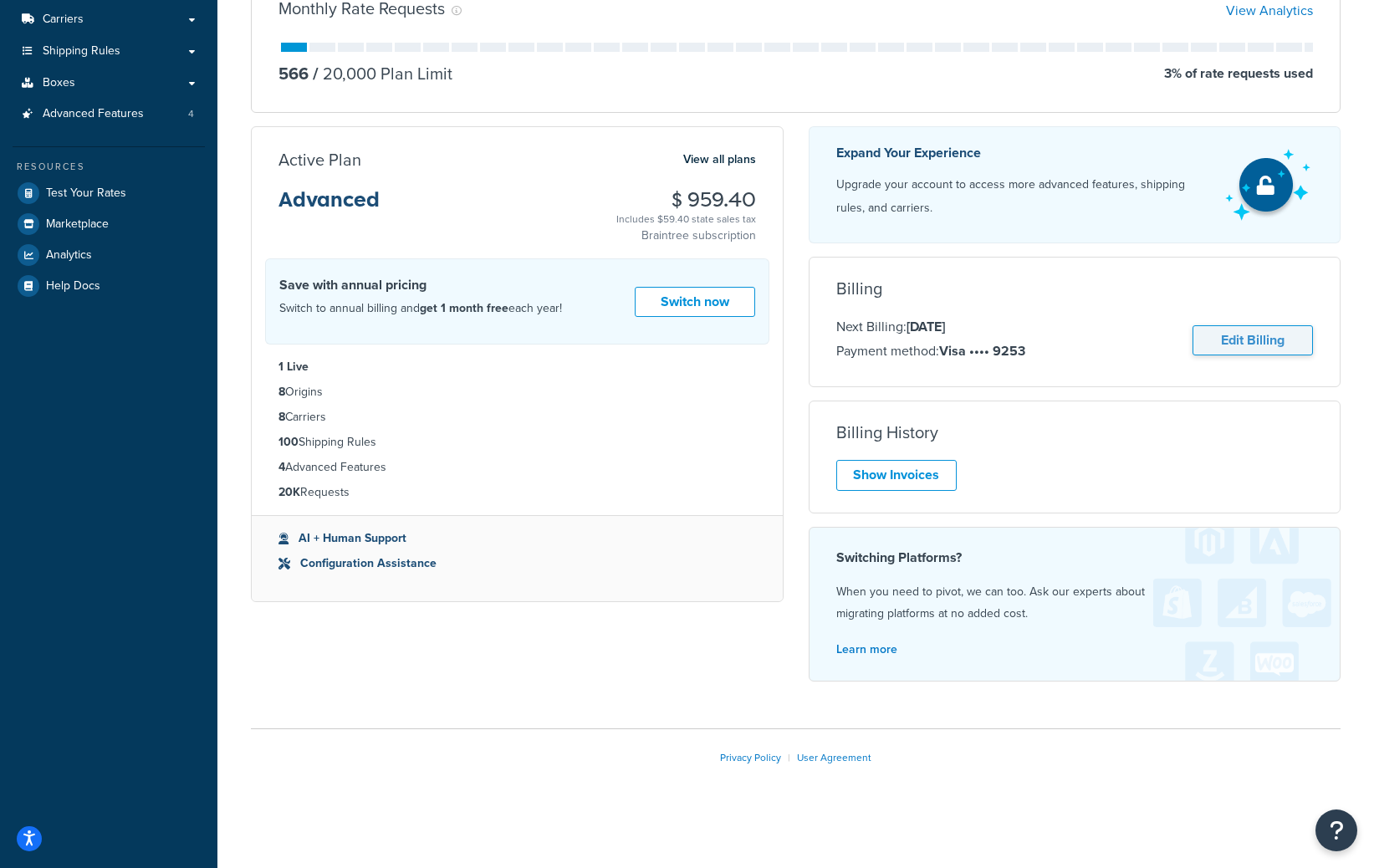
click at [1263, 348] on link "Edit Billing" at bounding box center [1252, 341] width 120 height 31
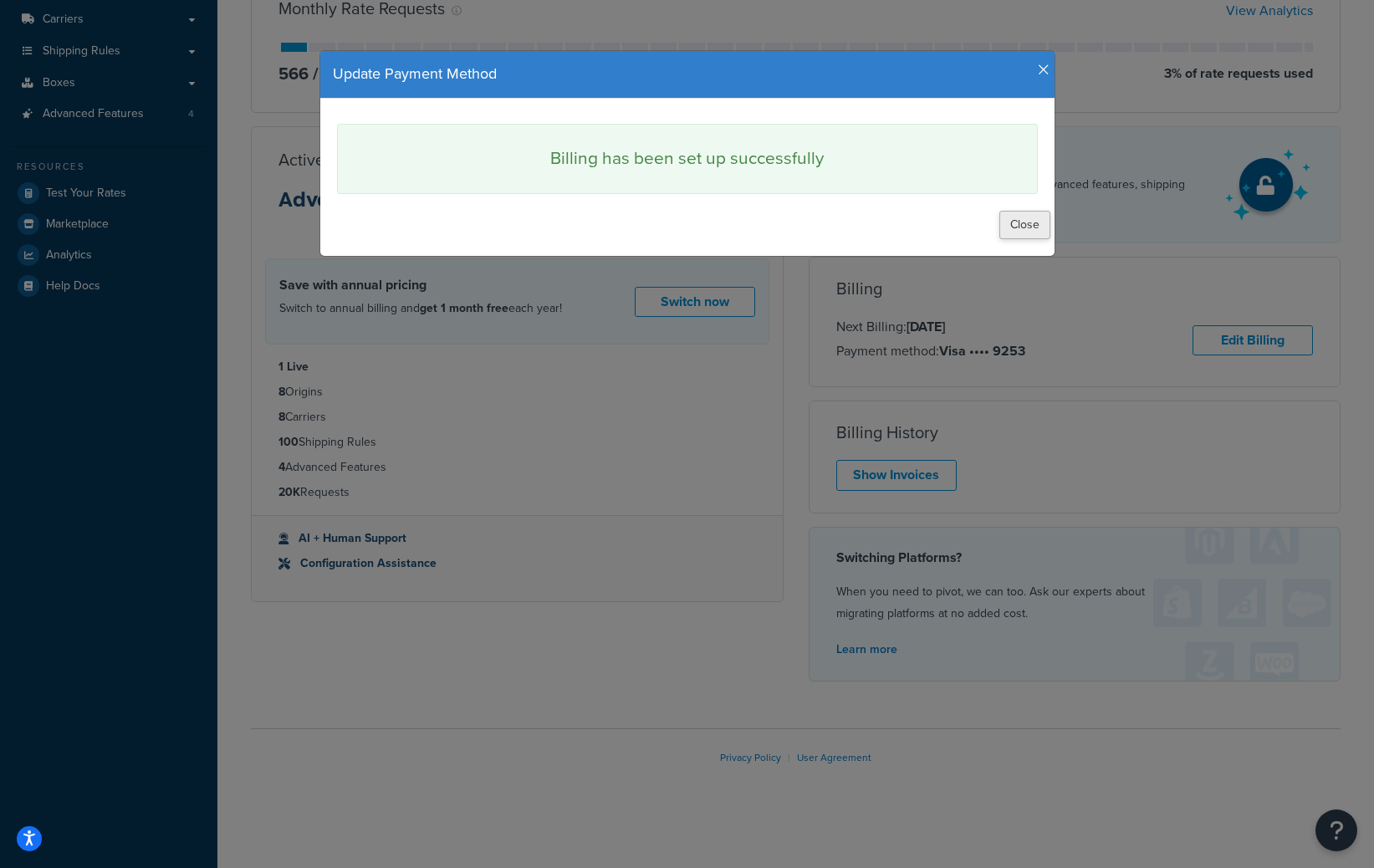
click at [1024, 229] on button "Close" at bounding box center [1024, 225] width 51 height 29
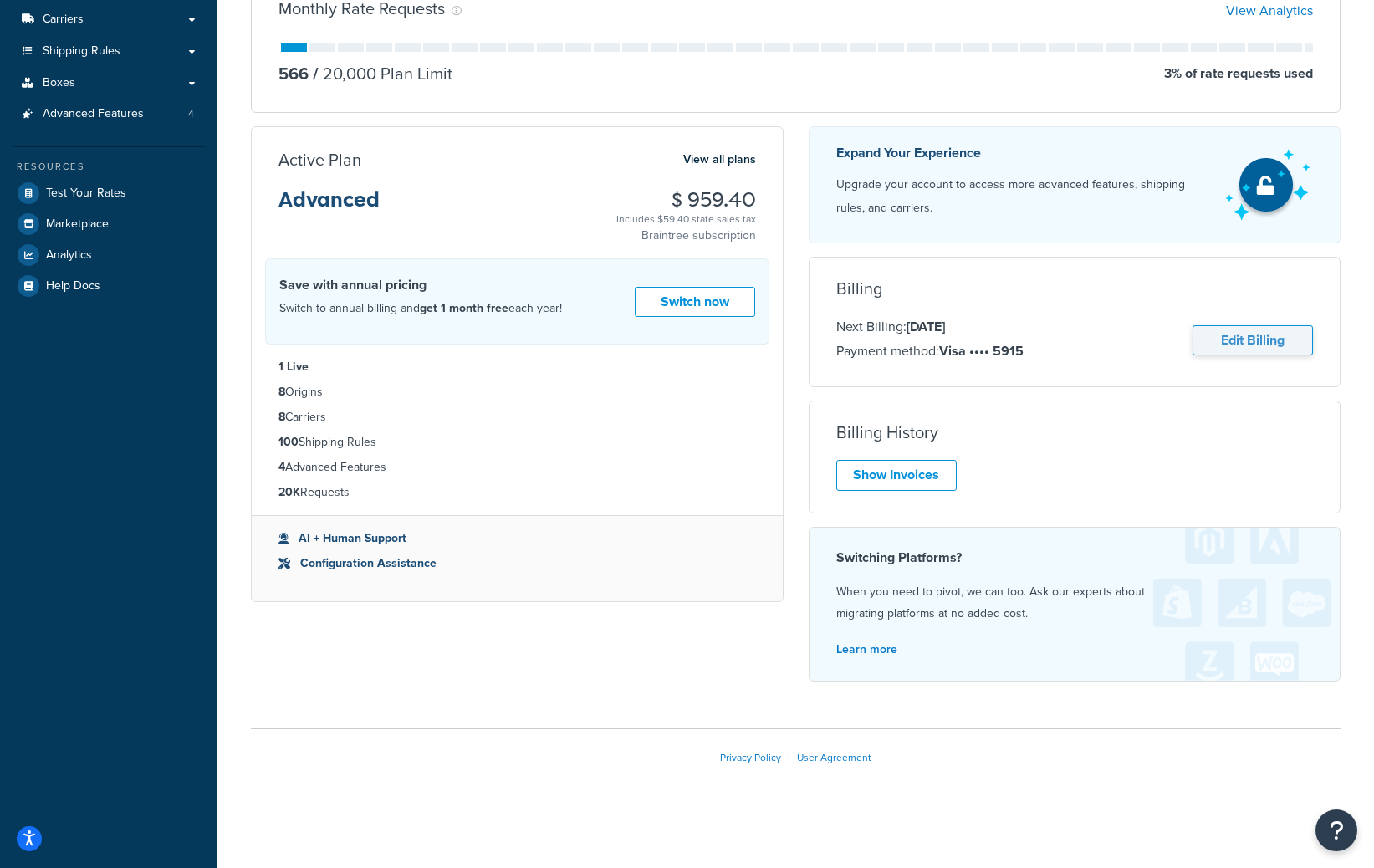
click at [1283, 346] on link "Edit Billing" at bounding box center [1252, 341] width 120 height 31
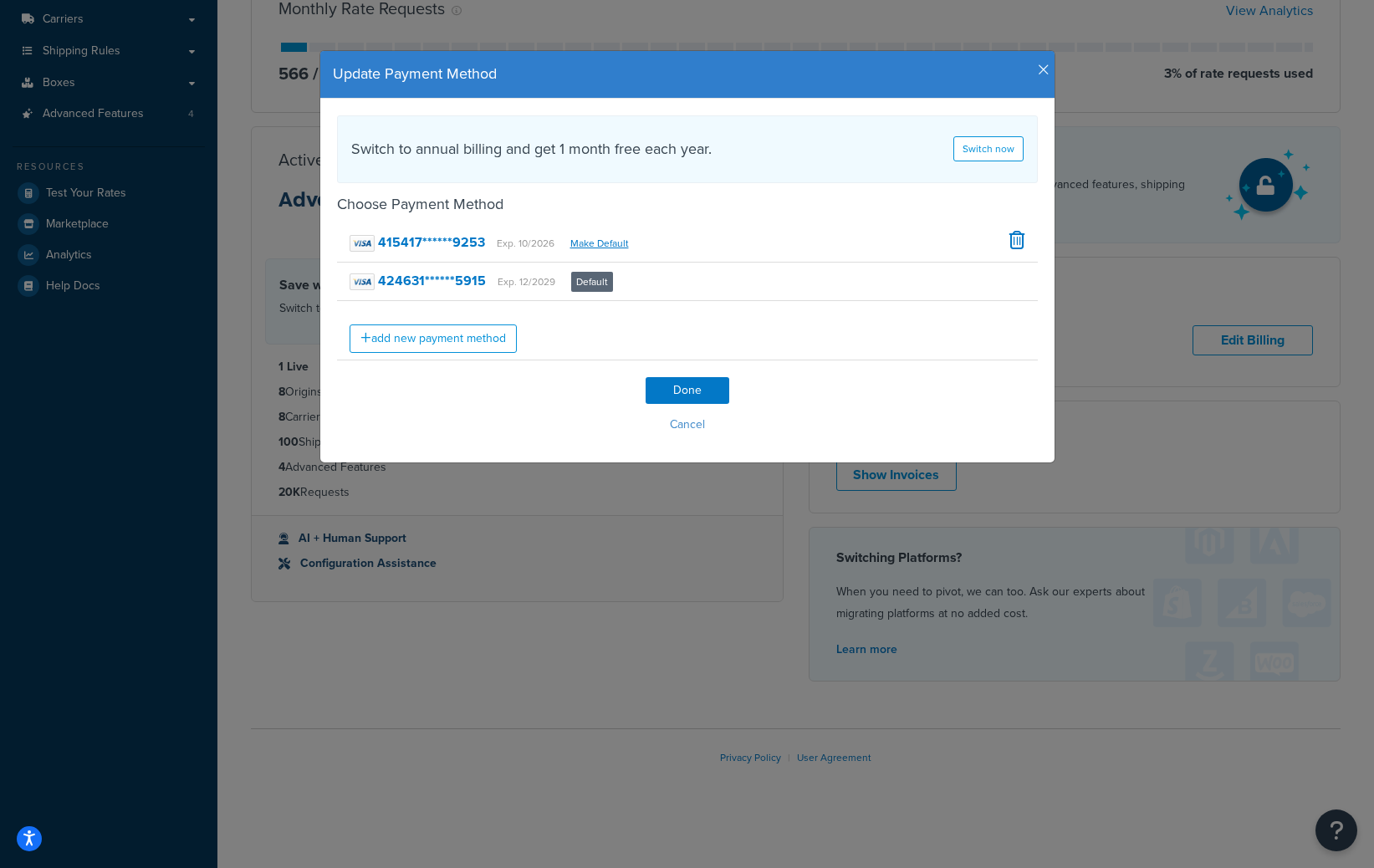
click at [1042, 69] on icon "button" at bounding box center [1044, 70] width 12 height 15
